Goal: Check status: Check status

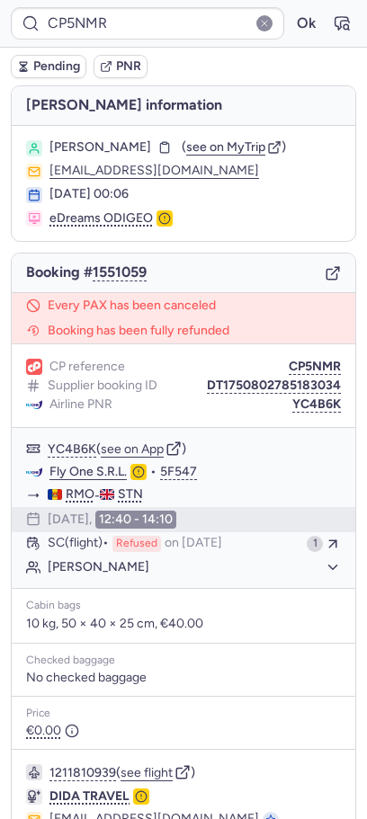
type input "CPYM7A"
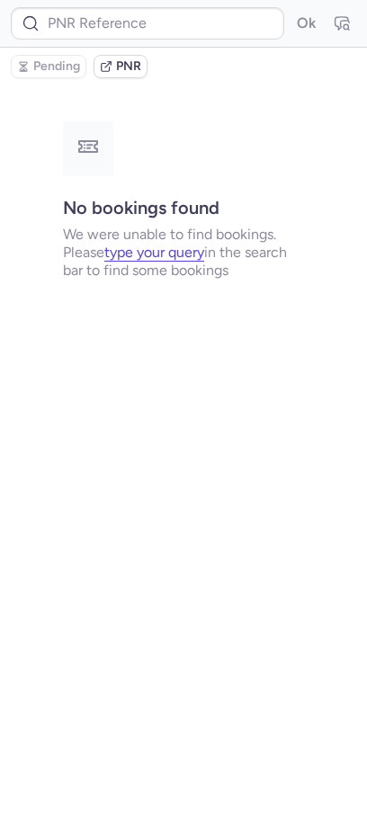
type input "CZ042873"
type input "CPMPMH"
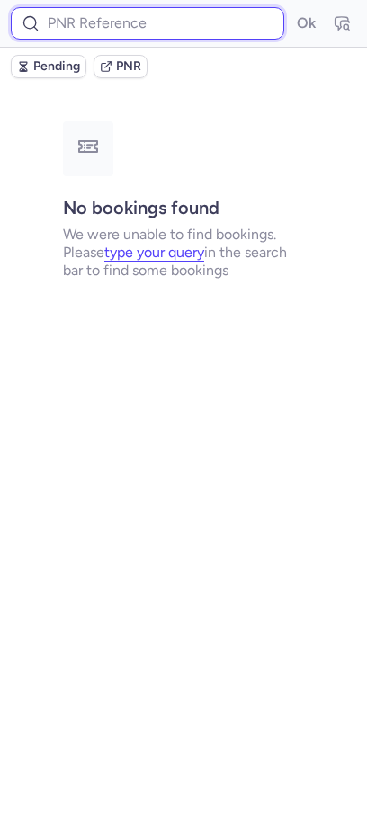
click at [85, 22] on input at bounding box center [147, 23] width 273 height 32
paste input "CPWK9Z"
type input "CPWK9Z"
click at [291, 9] on button "Ok" at bounding box center [305, 23] width 29 height 29
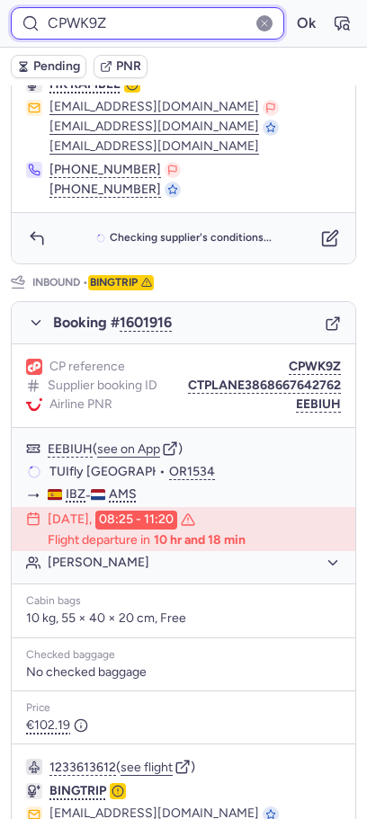
scroll to position [766, 0]
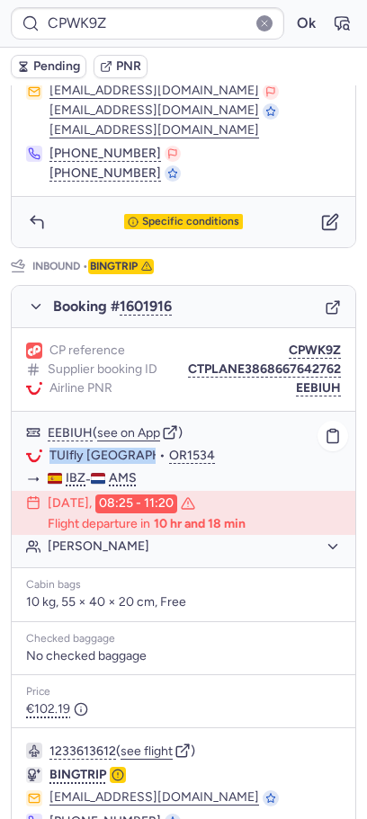
drag, startPoint x: 155, startPoint y: 454, endPoint x: 45, endPoint y: 452, distance: 109.7
click at [45, 452] on div "TUIfly Netherlands • OR1534" at bounding box center [183, 455] width 343 height 23
copy div "TUIfly [GEOGRAPHIC_DATA]"
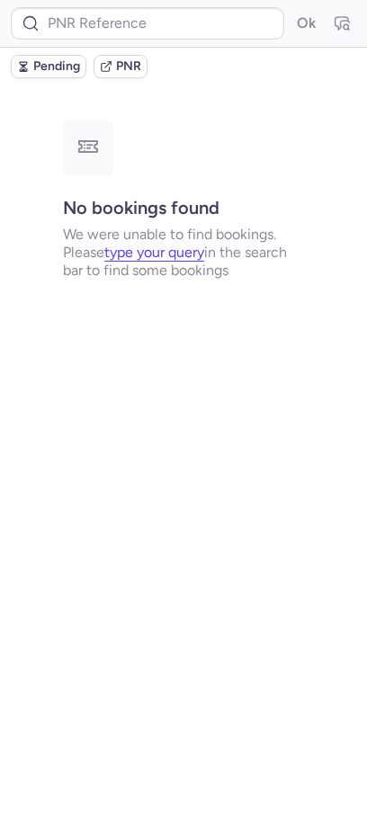
type input "CPWK9Z"
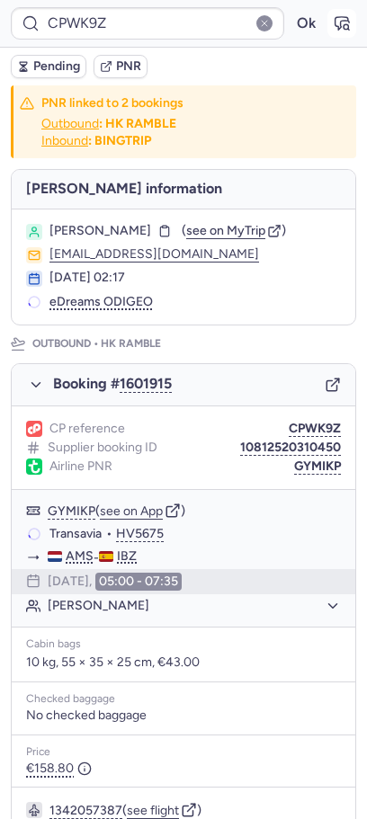
click at [346, 19] on icon "button" at bounding box center [342, 23] width 18 height 18
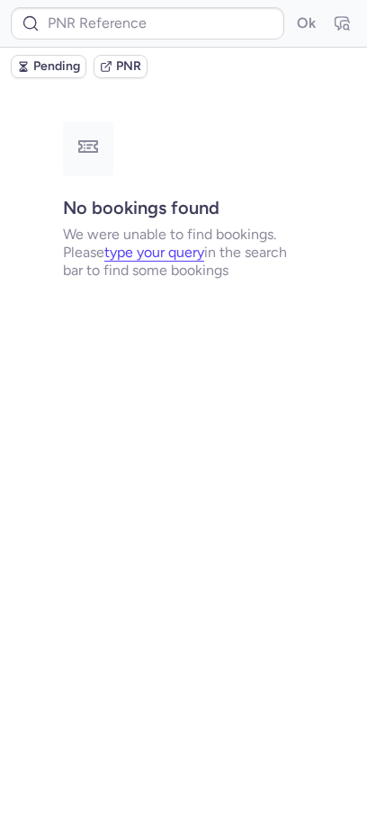
type input "CPWK9Z"
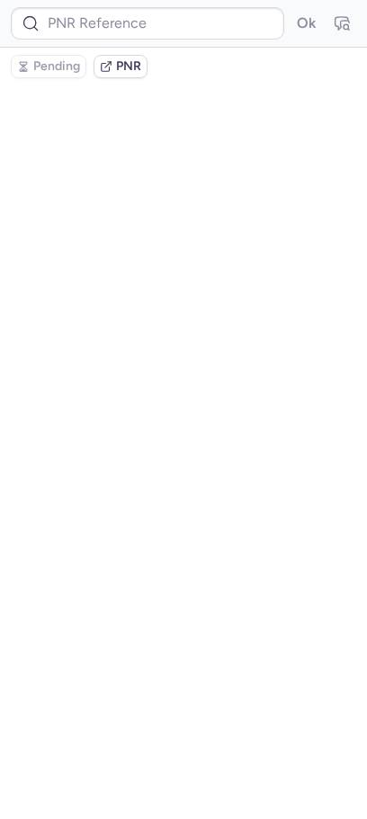
type input "CZ042873"
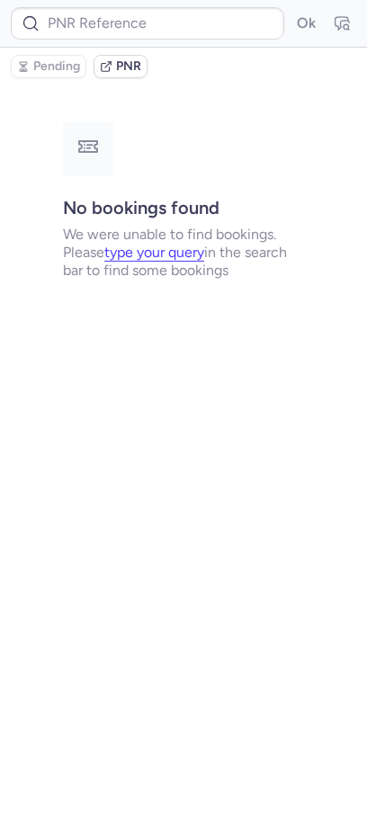
type input "CPMPMH"
type input "CPRLAG"
type input "CPUINE"
type input "CPMPMH"
